Goal: Find contact information: Find phone

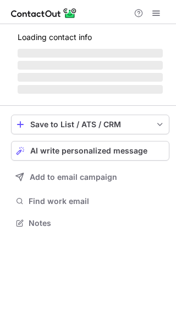
scroll to position [5, 5]
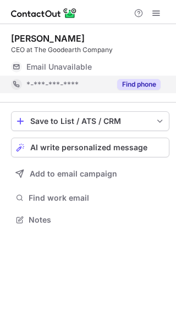
click at [138, 86] on button "Find phone" at bounding box center [138, 84] width 43 height 11
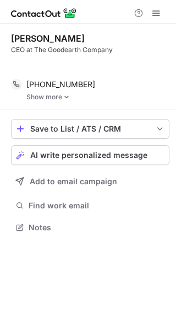
scroll to position [202, 176]
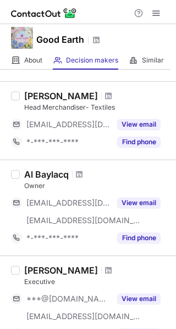
scroll to position [228, 0]
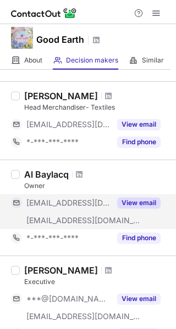
click at [129, 199] on button "View email" at bounding box center [138, 203] width 43 height 11
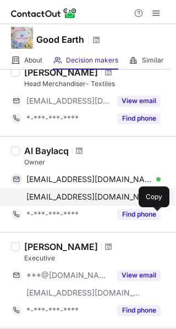
scroll to position [251, 0]
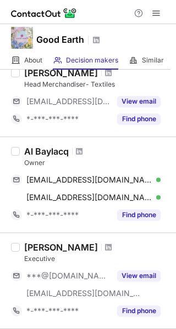
click at [52, 41] on h1 "Good Earth" at bounding box center [60, 39] width 48 height 13
click at [14, 36] on object at bounding box center [22, 38] width 22 height 22
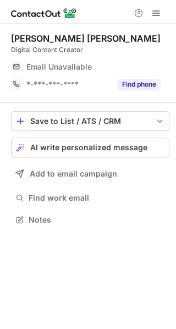
scroll to position [5, 5]
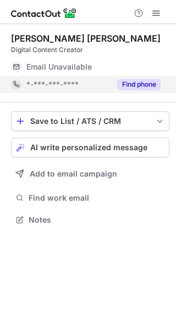
click at [134, 83] on button "Find phone" at bounding box center [138, 84] width 43 height 11
